Goal: Task Accomplishment & Management: Complete application form

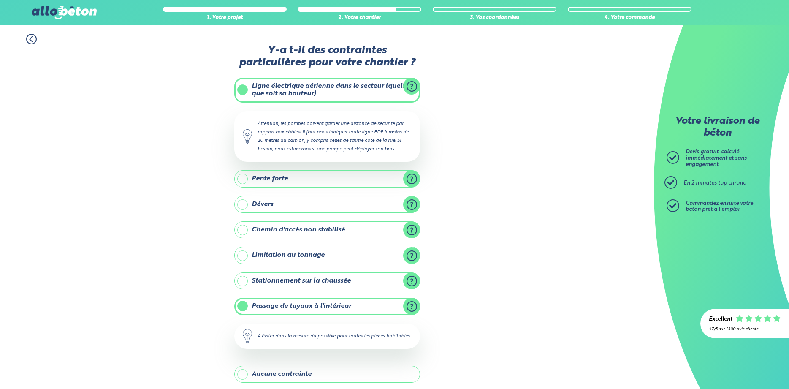
scroll to position [104, 0]
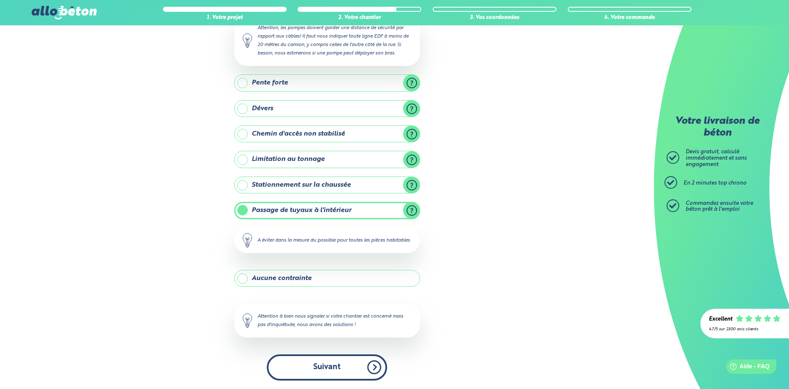
click at [347, 371] on button "Suivant" at bounding box center [327, 367] width 120 height 26
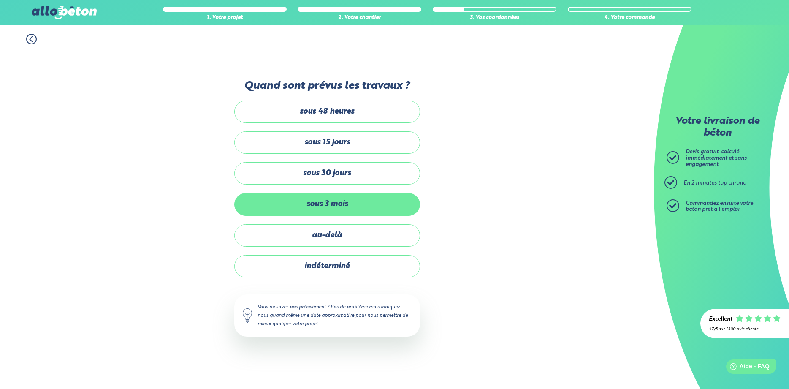
click at [341, 210] on label "sous 3 mois" at bounding box center [327, 204] width 186 height 22
click at [0, 0] on input "sous 3 mois" at bounding box center [0, 0] width 0 height 0
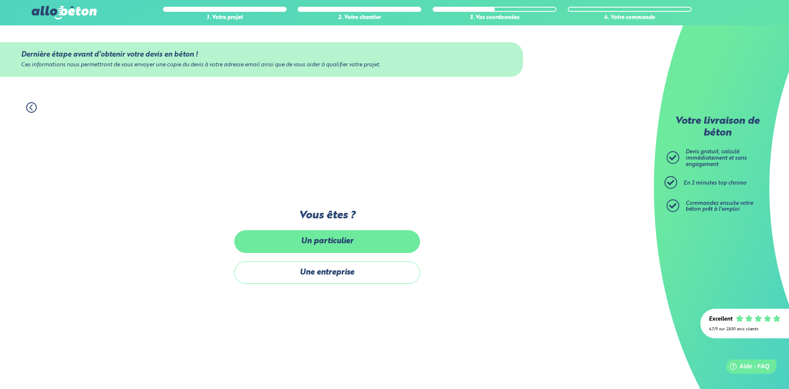
click at [353, 244] on label "Un particulier" at bounding box center [327, 241] width 186 height 22
click at [0, 0] on input "Un particulier" at bounding box center [0, 0] width 0 height 0
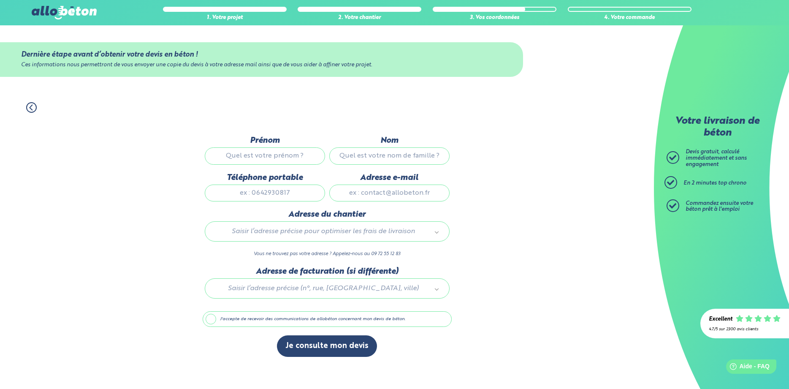
click at [272, 148] on input "Prénom" at bounding box center [265, 155] width 120 height 17
type input "[PERSON_NAME]"
click at [384, 151] on input "Nom" at bounding box center [389, 155] width 120 height 17
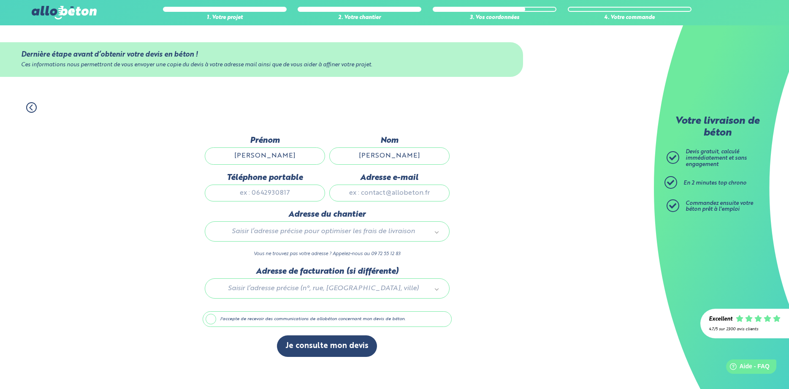
type input "girard"
click at [296, 188] on input "Téléphone portable" at bounding box center [265, 192] width 120 height 17
type input "0651288565"
click at [366, 182] on label "Adresse e-mail" at bounding box center [389, 177] width 120 height 9
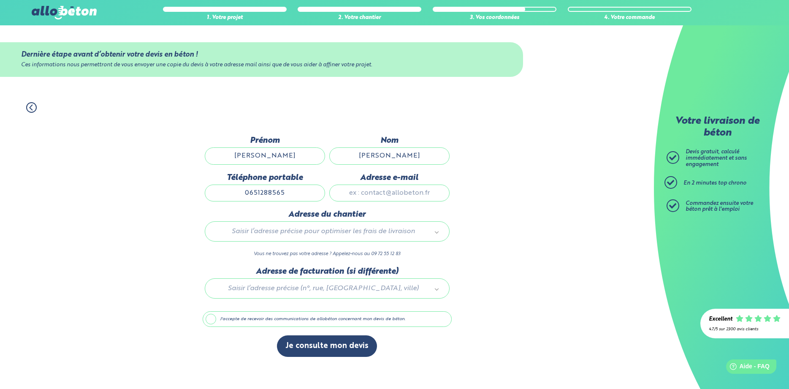
click at [366, 184] on input "Adresse e-mail" at bounding box center [389, 192] width 120 height 17
click at [367, 192] on input "Adresse e-mail" at bounding box center [389, 192] width 120 height 17
drag, startPoint x: 436, startPoint y: 196, endPoint x: 298, endPoint y: 193, distance: 138.5
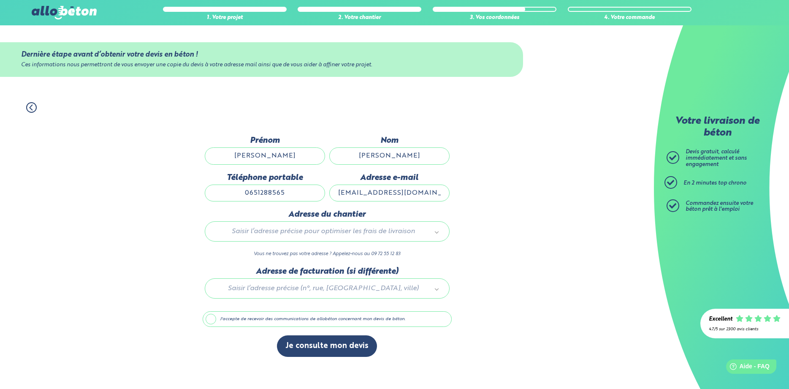
click at [329, 193] on input "jason9594.girard@hotmail.fr" at bounding box center [389, 192] width 120 height 17
click at [368, 198] on input "flo.jal@gmail.com" at bounding box center [389, 192] width 120 height 17
type input "flojal@gmail.com"
click at [364, 241] on div "Saisir l’adresse précise pour optimiser les frais de livraison" at bounding box center [327, 231] width 245 height 20
click at [364, 236] on body "09 72 55 12 83 Conseils et Appel Gratuits nos produits le béton prêt à l'emploi…" at bounding box center [394, 194] width 789 height 389
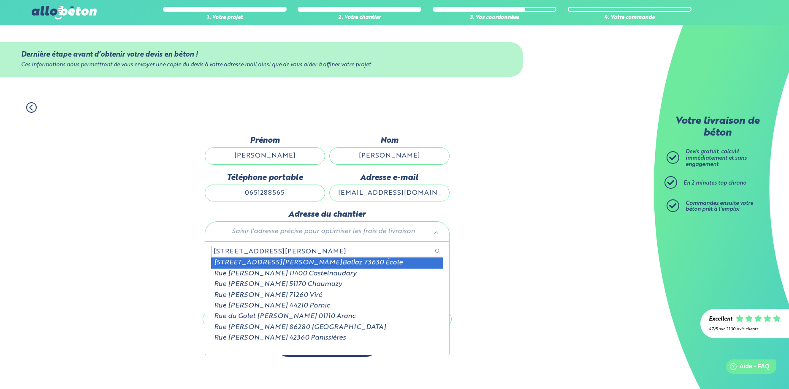
type input "152 rue jean benoit"
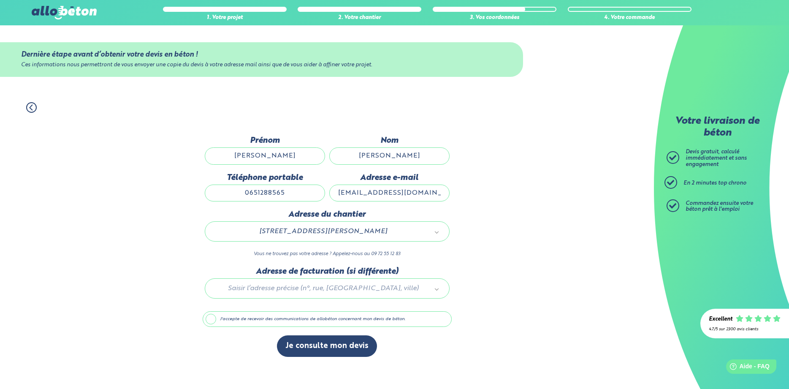
click at [349, 292] on div at bounding box center [327, 287] width 249 height 40
click at [349, 292] on body "09 72 55 12 83 Conseils et Appel Gratuits nos produits le béton prêt à l'emploi…" at bounding box center [394, 194] width 789 height 389
click at [335, 346] on button "Je consulte mon devis" at bounding box center [327, 346] width 100 height 22
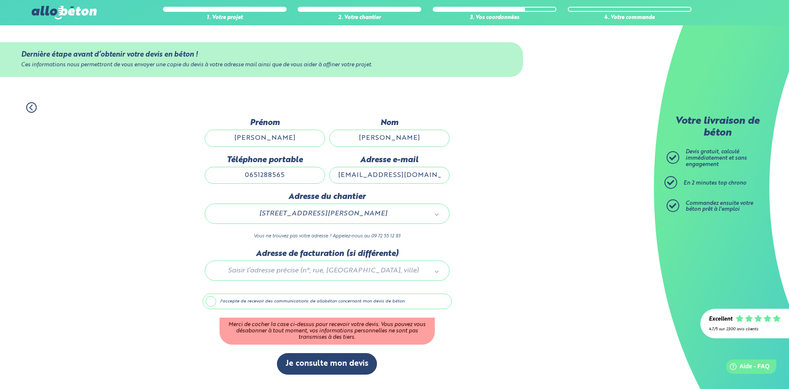
click at [302, 308] on label "J'accepte de recevoir des communications de allobéton concernant mon devis de b…" at bounding box center [327, 301] width 249 height 16
click at [0, 0] on input "J'accepte de recevoir des communications de allobéton concernant mon devis de b…" at bounding box center [0, 0] width 0 height 0
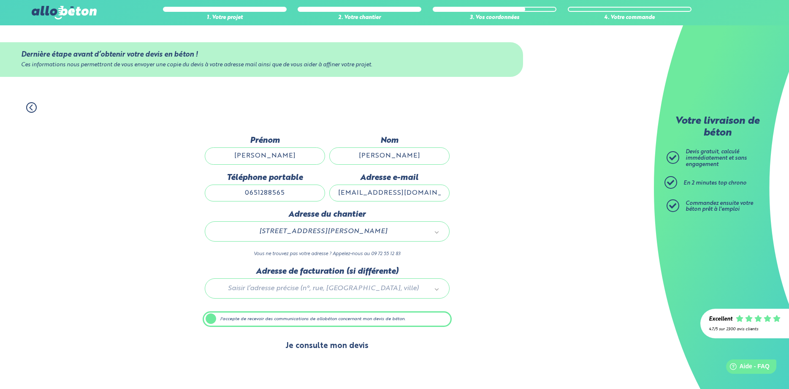
click at [318, 342] on button "Je consulte mon devis" at bounding box center [327, 346] width 100 height 22
